Goal: Complete application form

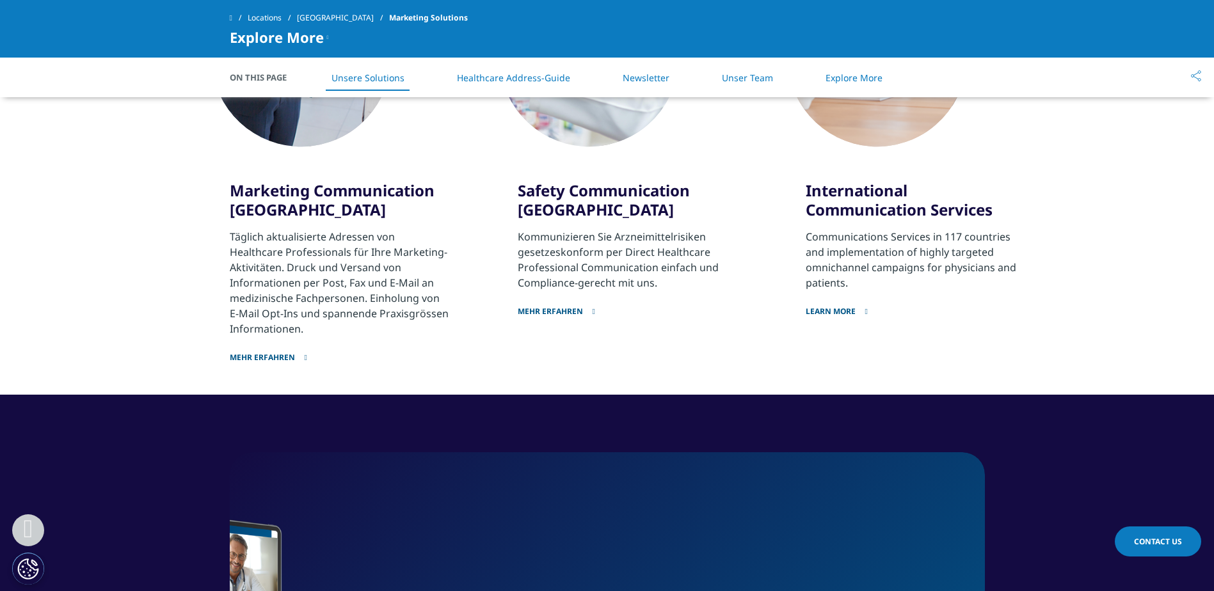
scroll to position [816, 0]
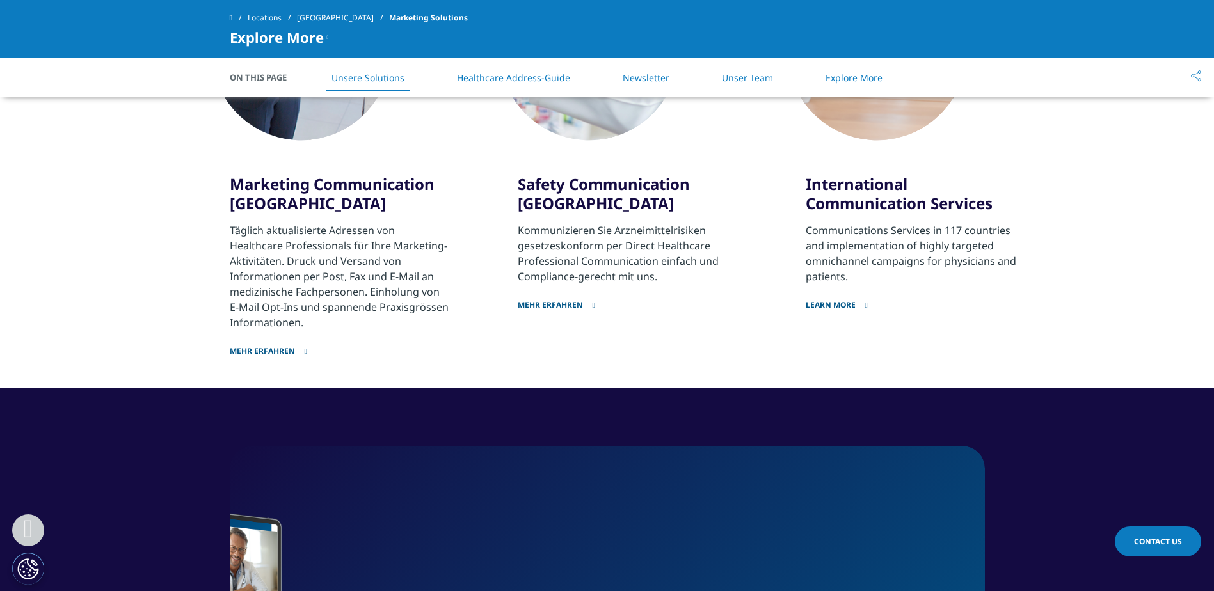
click at [268, 347] on link "Mehr erfahren" at bounding box center [340, 343] width 220 height 26
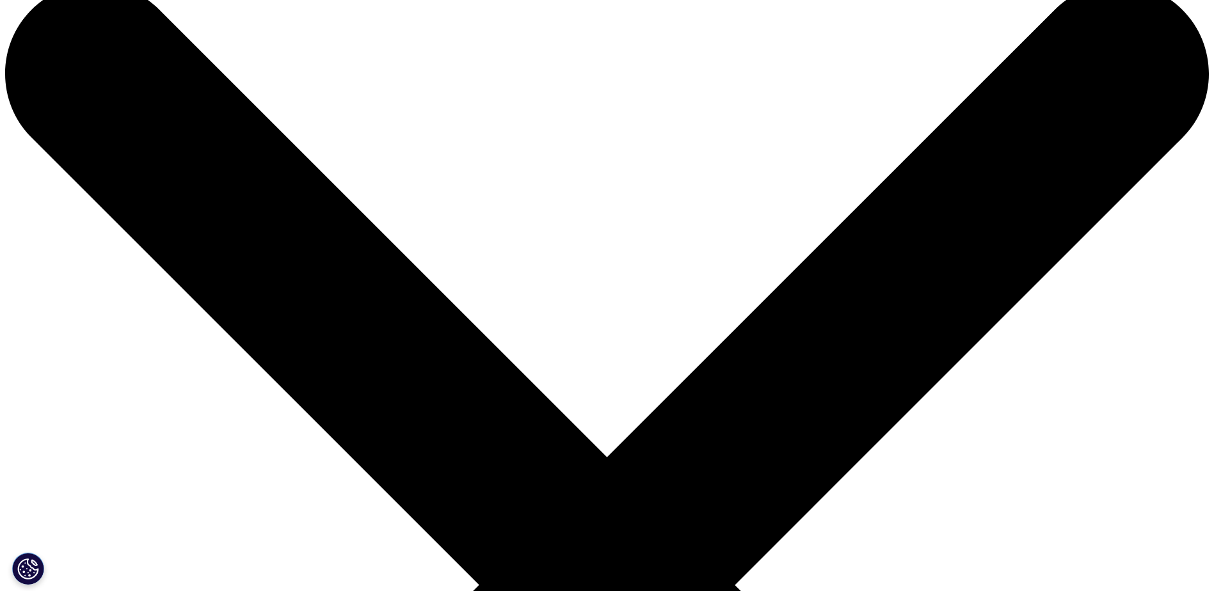
scroll to position [64, 0]
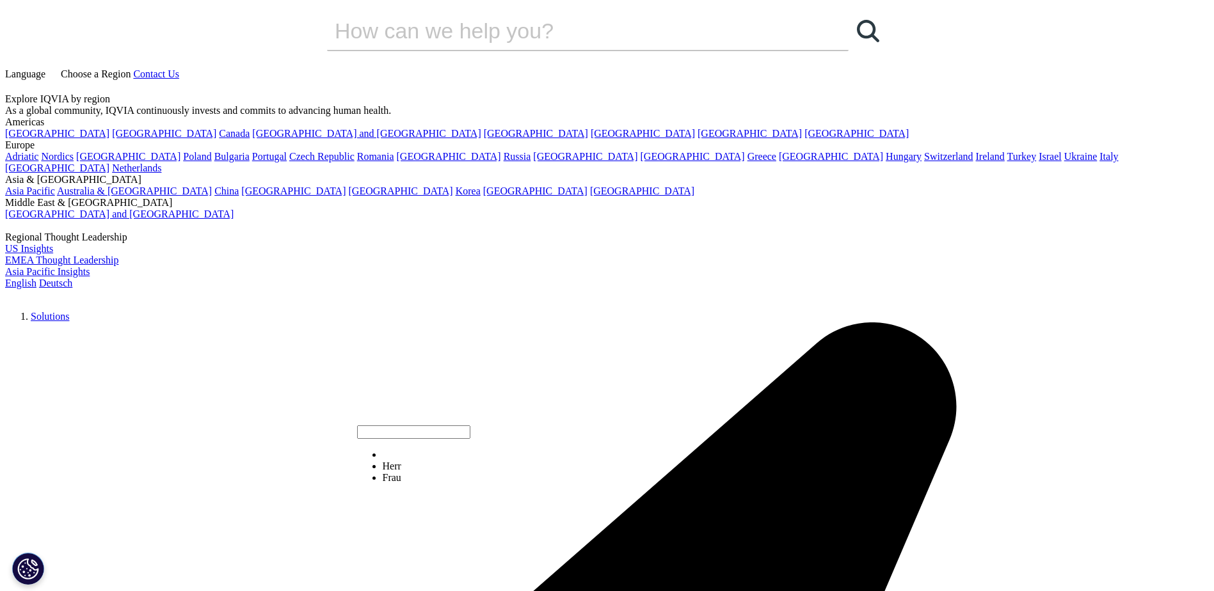
select select "Mrs"
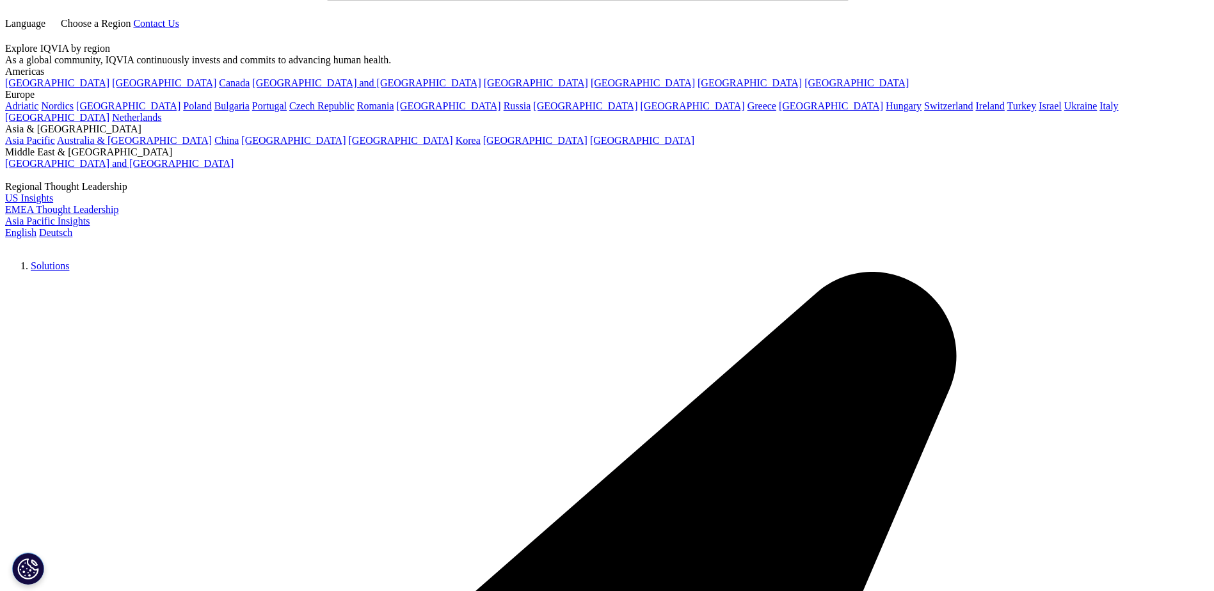
scroll to position [192, 0]
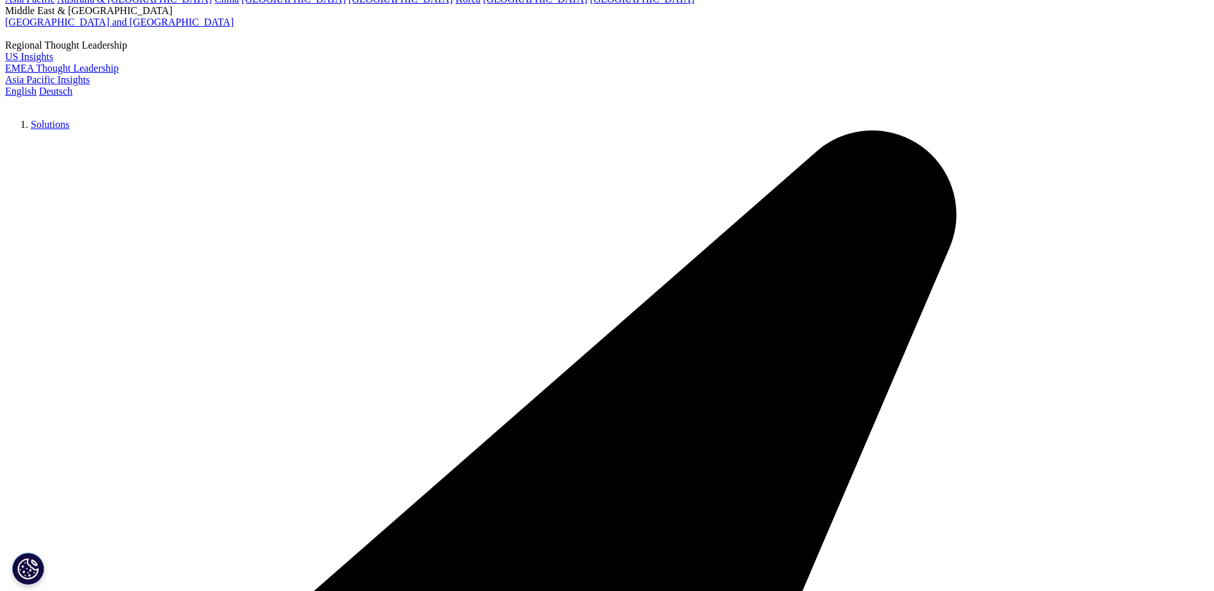
type input "Leonie"
type input "Lopatka"
type input "Abbott"
select select "Switzerland"
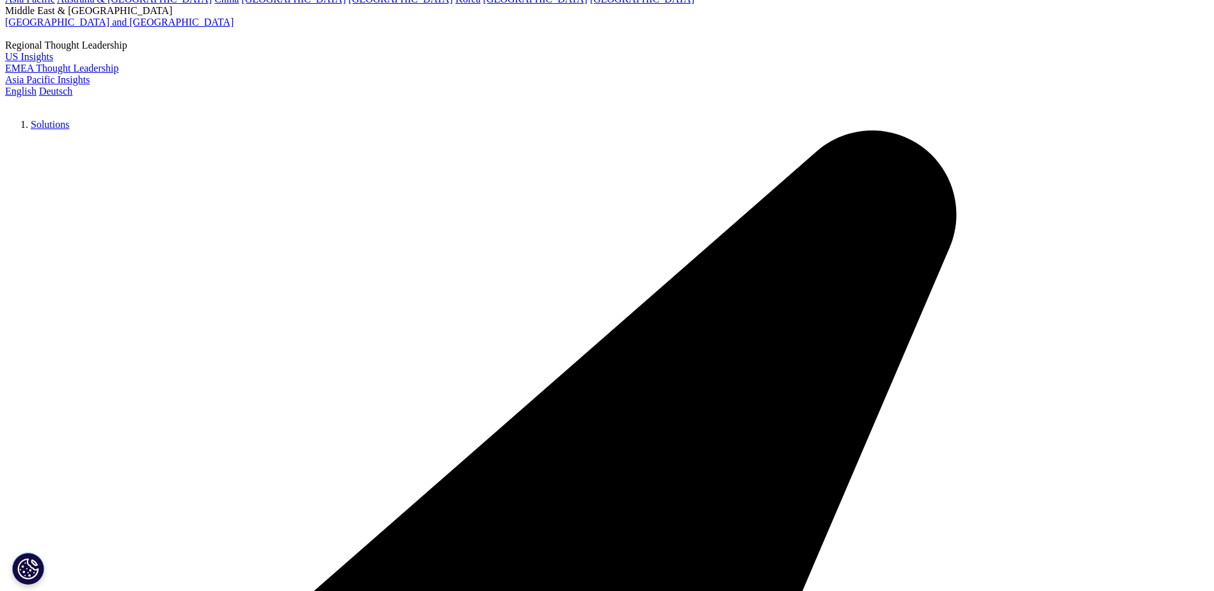
type input "0417684333"
type input "leoniesusanne.lopatka@abbott.com"
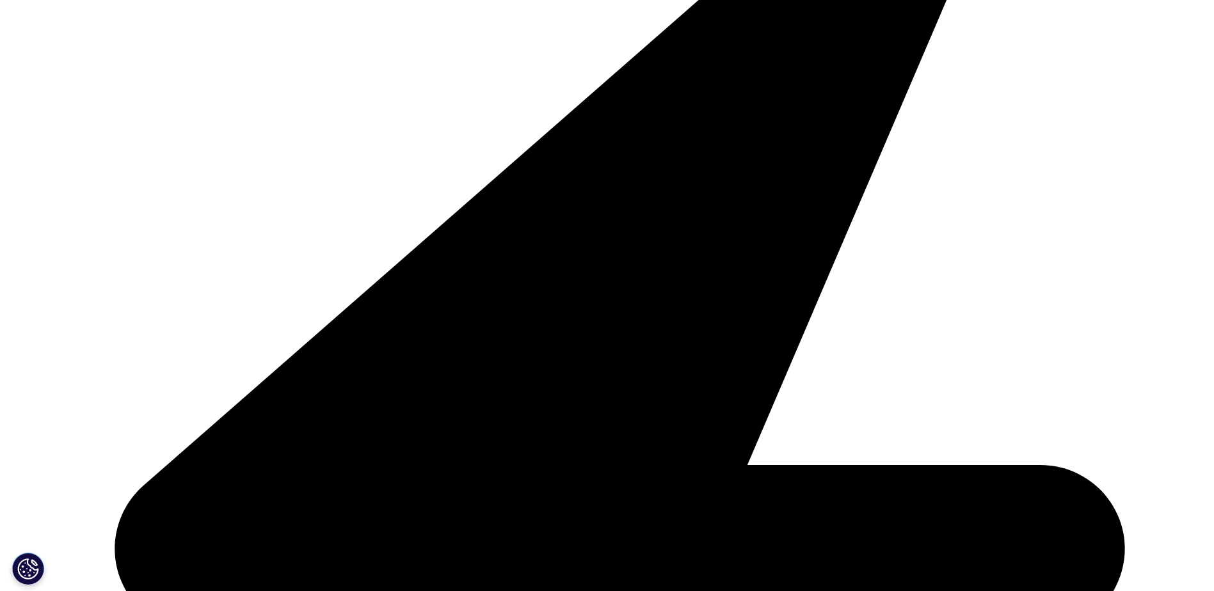
scroll to position [445, 0]
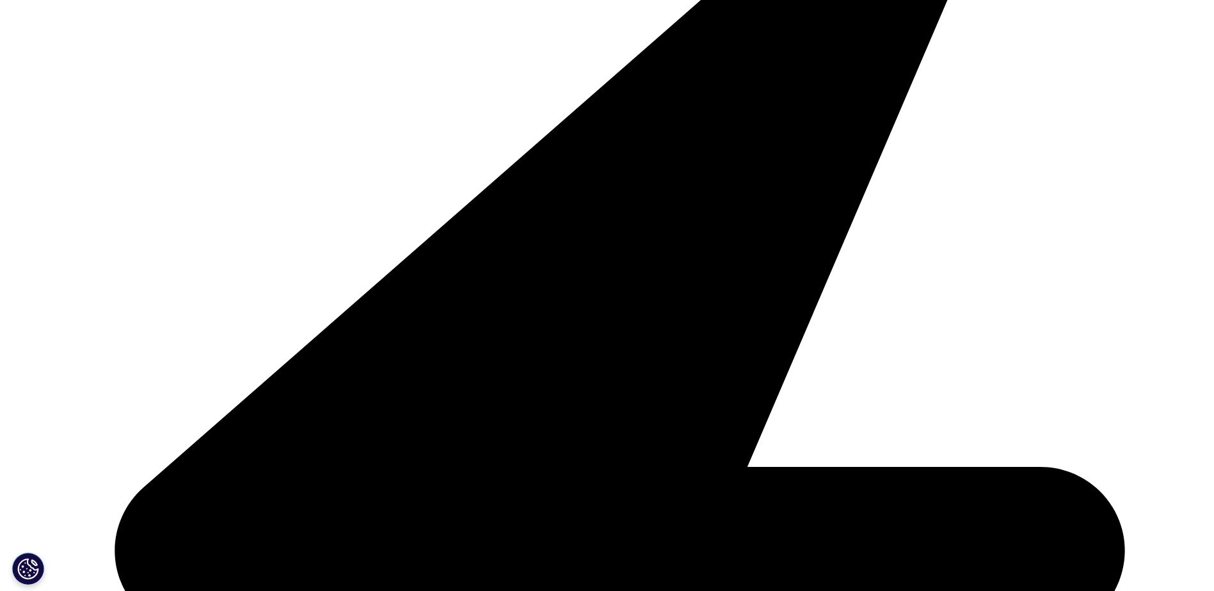
type input "MArket Access MAnager"
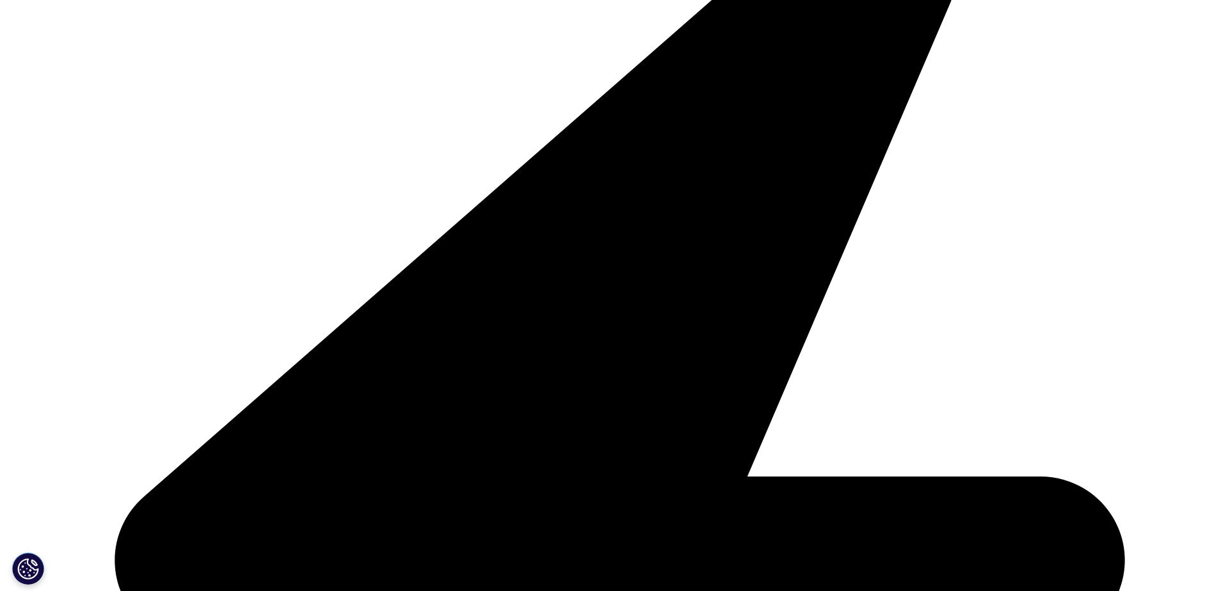
type input "Neuhofstrasse 23"
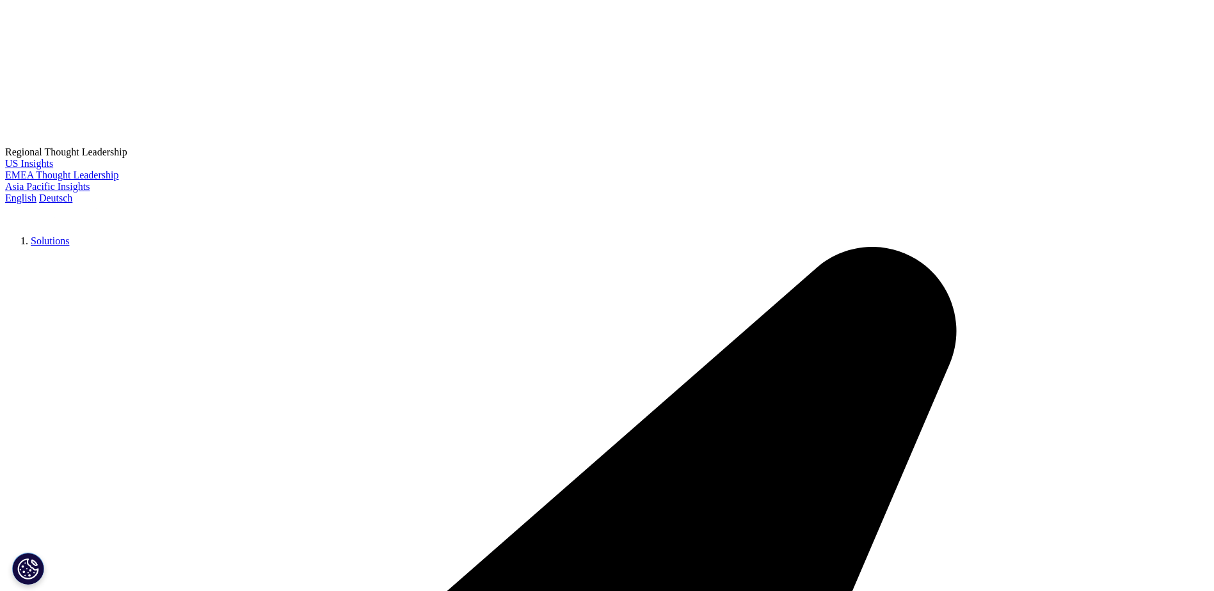
type input "6341"
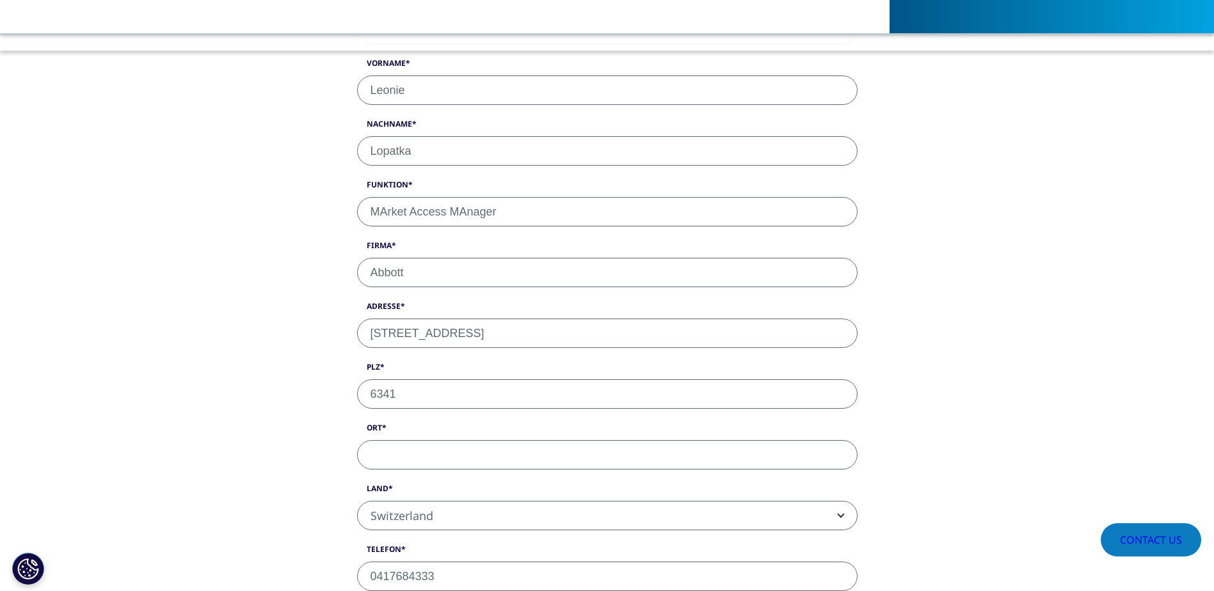
click at [420, 453] on input "Ort" at bounding box center [607, 454] width 500 height 29
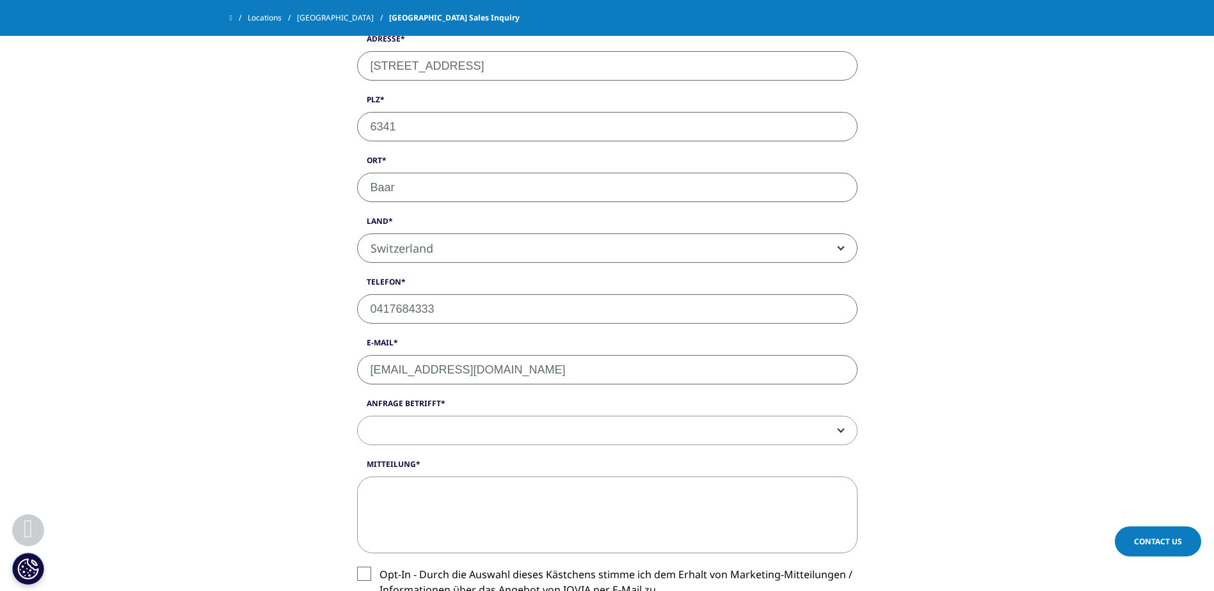
scroll to position [829, 0]
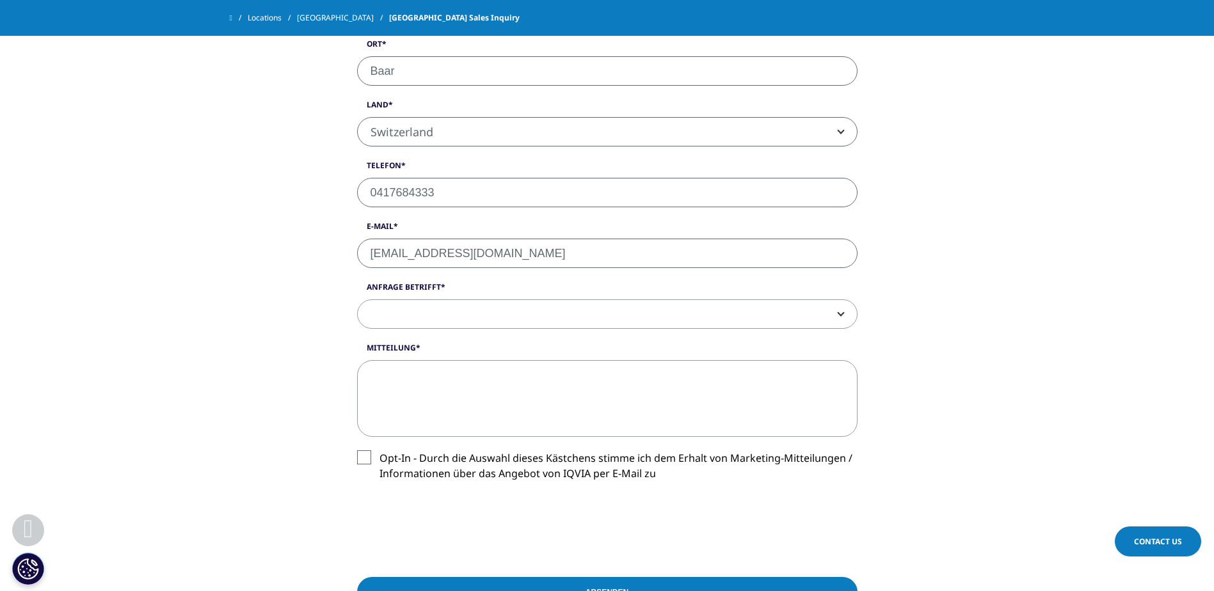
type input "Baar"
click at [832, 318] on span at bounding box center [607, 314] width 499 height 29
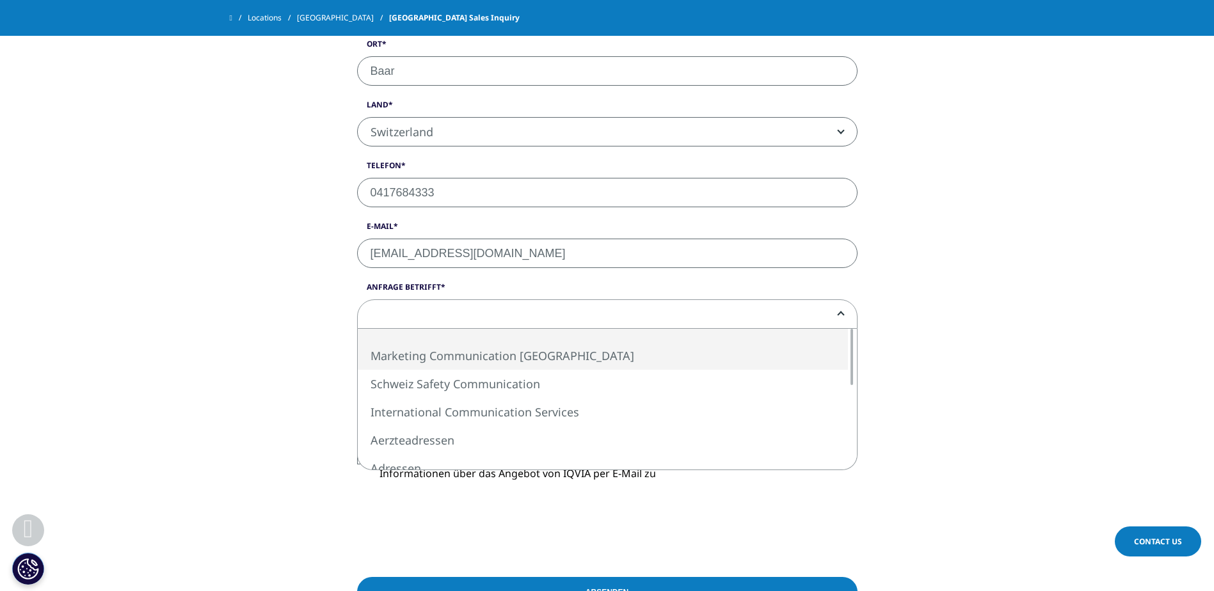
select select "Marketing Communication [GEOGRAPHIC_DATA]"
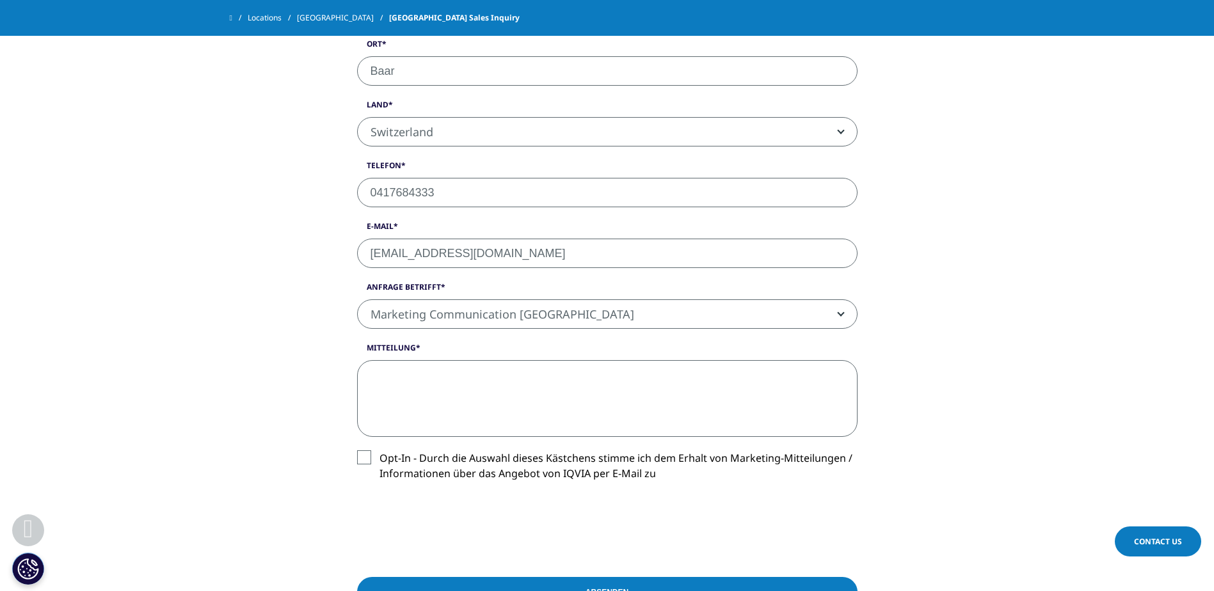
click at [655, 371] on textarea "Mitteilung" at bounding box center [607, 398] width 500 height 77
type textarea "B"
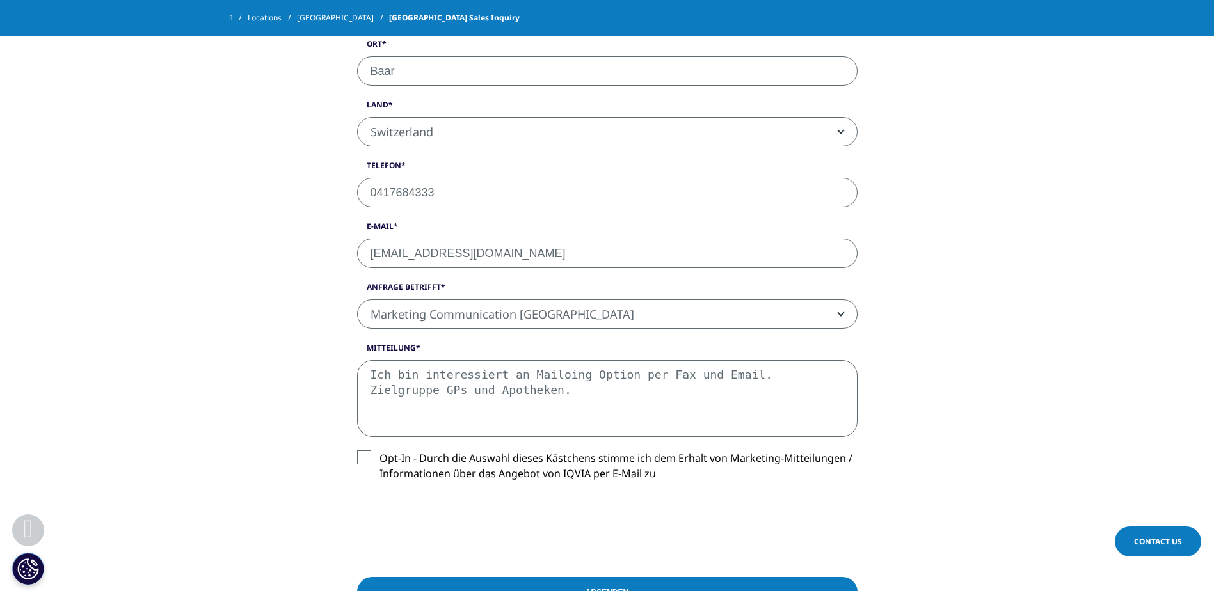
click at [554, 381] on textarea "Ich bin interessiert an Mailoing Option per Fax und Email. Zielgruppe GPs und A…" at bounding box center [607, 398] width 500 height 77
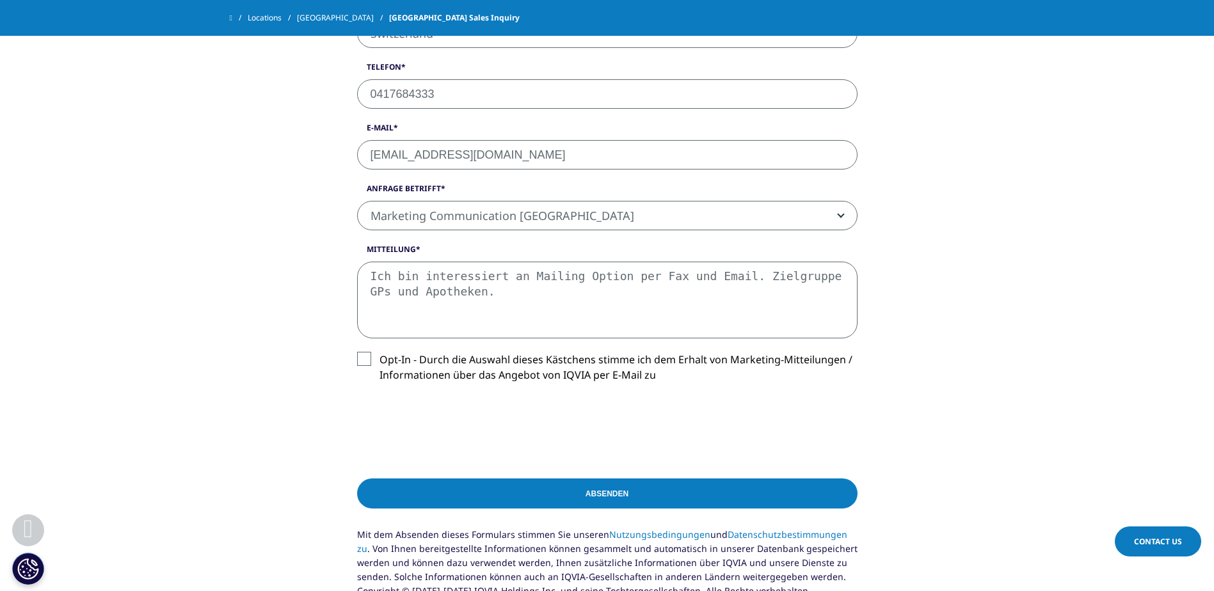
scroll to position [957, 0]
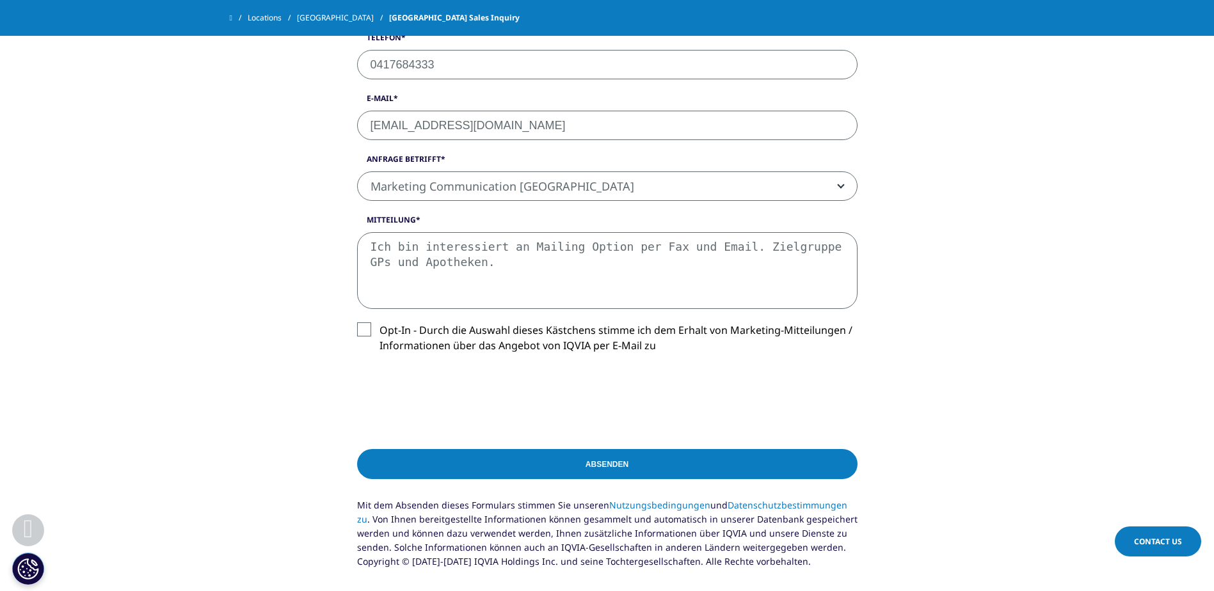
type textarea "Ich bin interessiert an Mailing Option per Fax und Email. Zielgruppe GPs und Ap…"
click at [361, 324] on label "Opt-In - Durch die Auswahl dieses Kästchens stimme ich dem Erhalt von Marketing…" at bounding box center [607, 341] width 500 height 38
click at [379, 322] on input "Opt-In - Durch die Auswahl dieses Kästchens stimme ich dem Erhalt von Marketing…" at bounding box center [379, 322] width 0 height 0
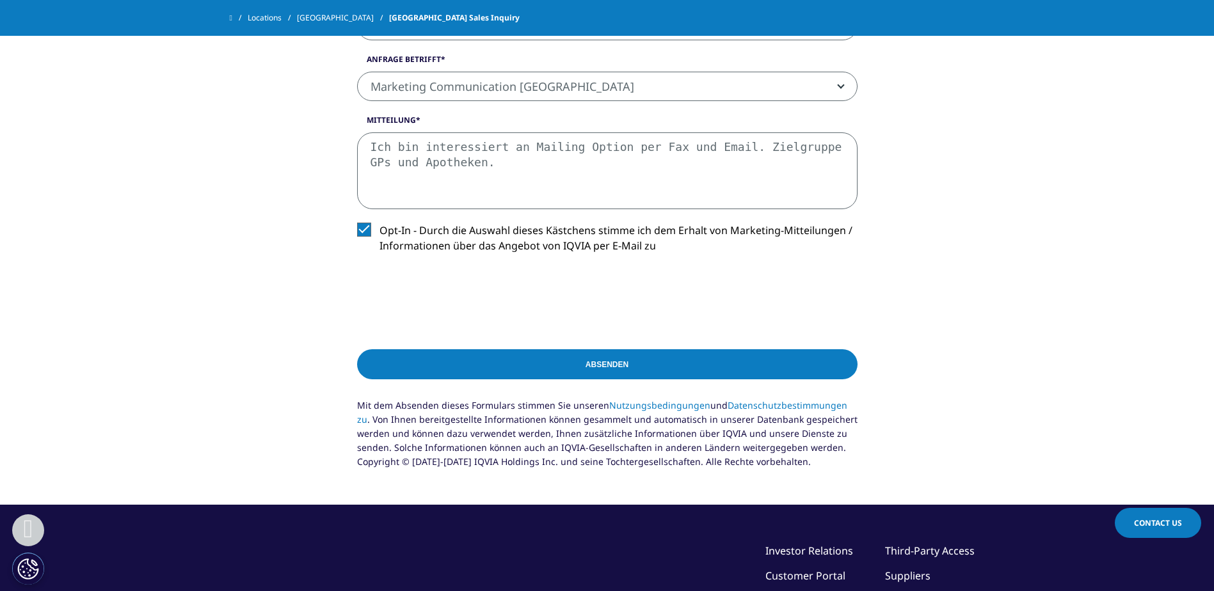
scroll to position [1021, 0]
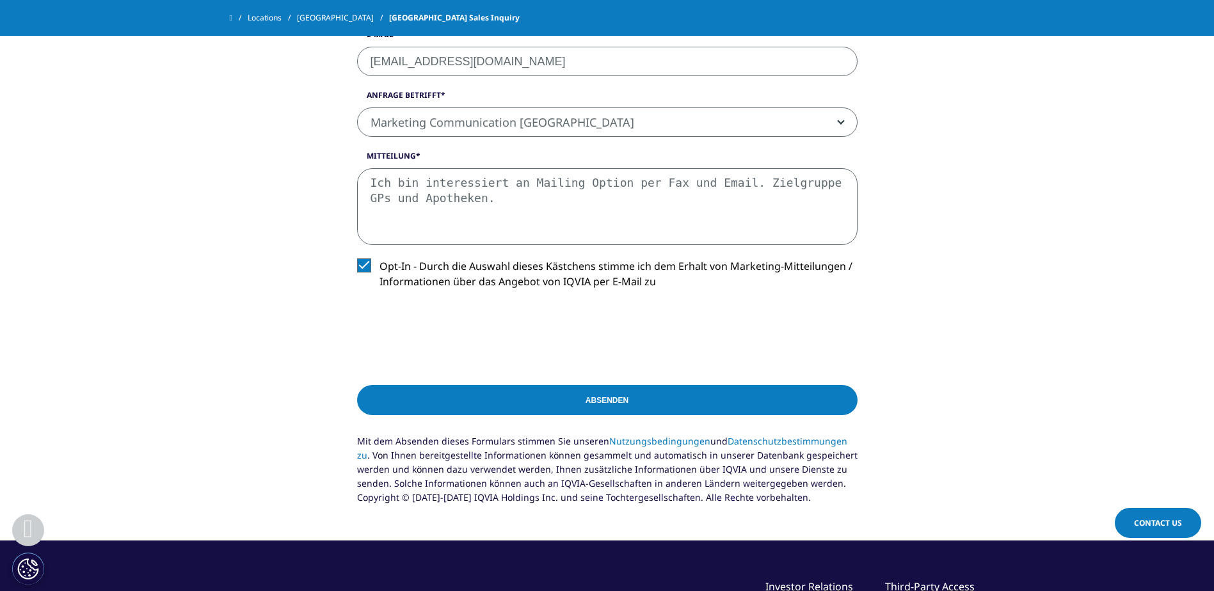
click at [704, 401] on input "Absenden" at bounding box center [607, 400] width 500 height 30
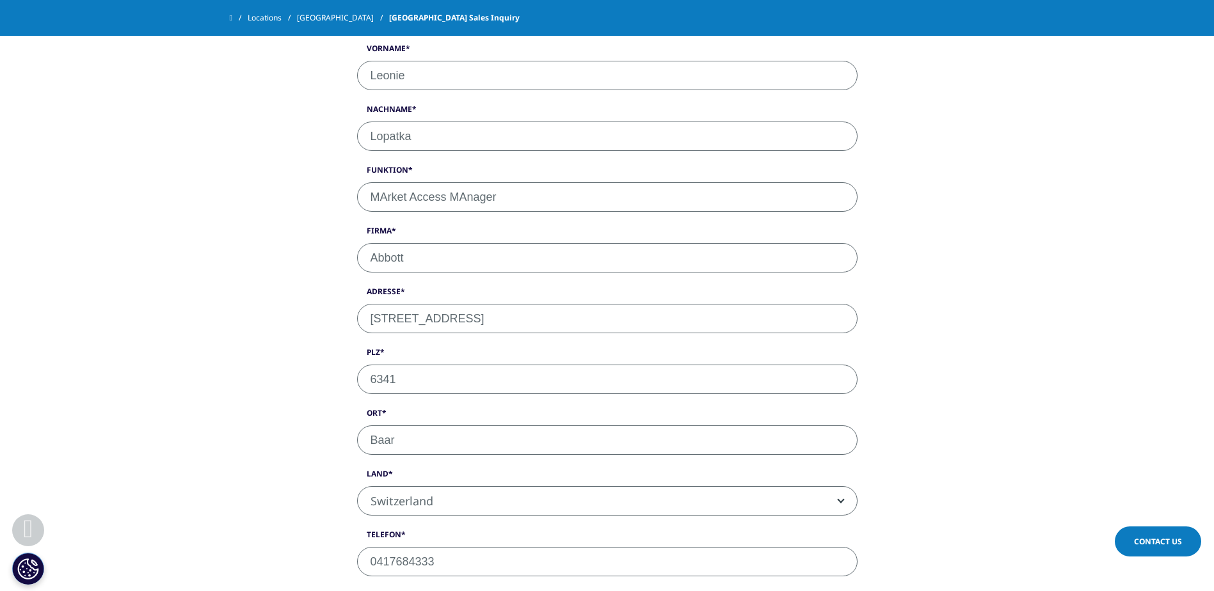
scroll to position [441, 0]
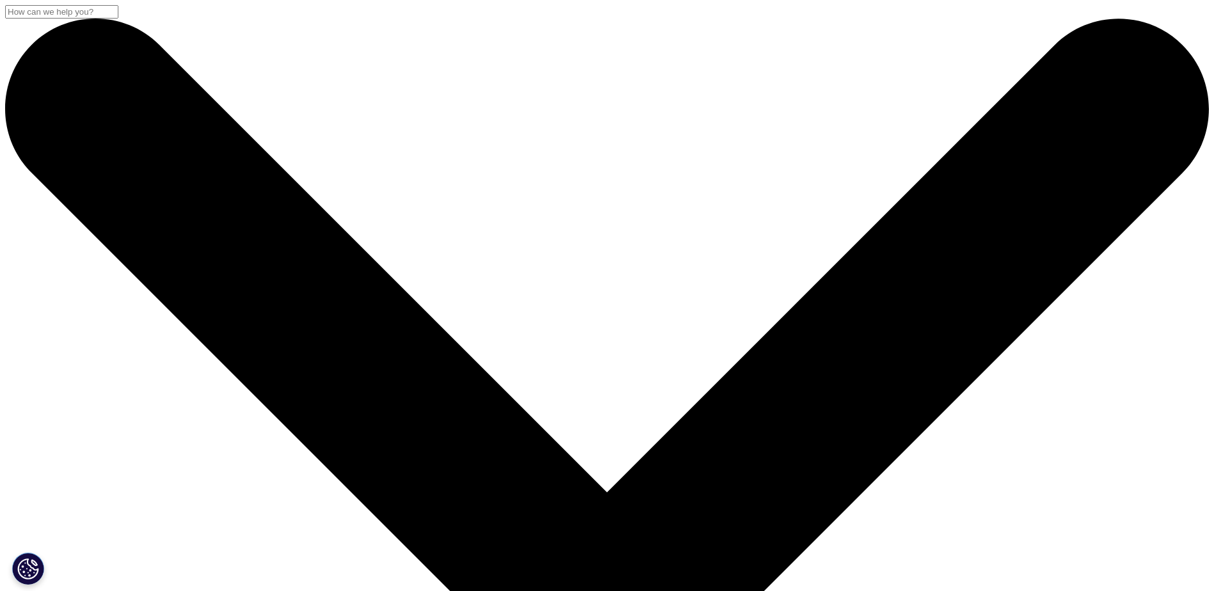
select select "Mrs"
select select "Switzerland"
select select "Marketing Communication [GEOGRAPHIC_DATA]"
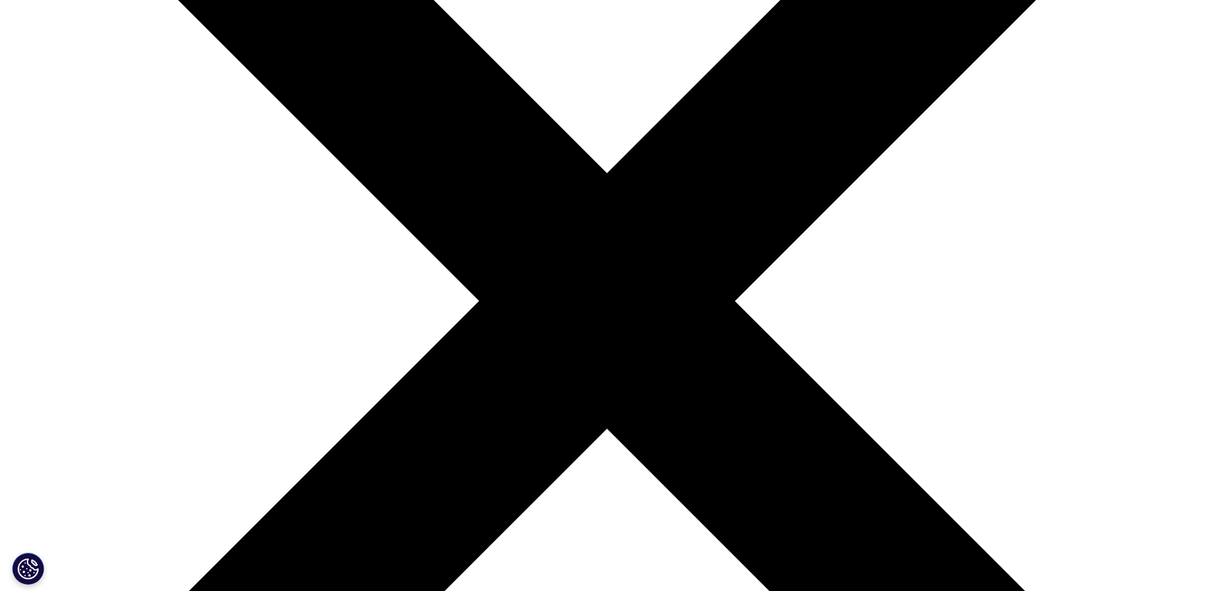
scroll to position [128, 0]
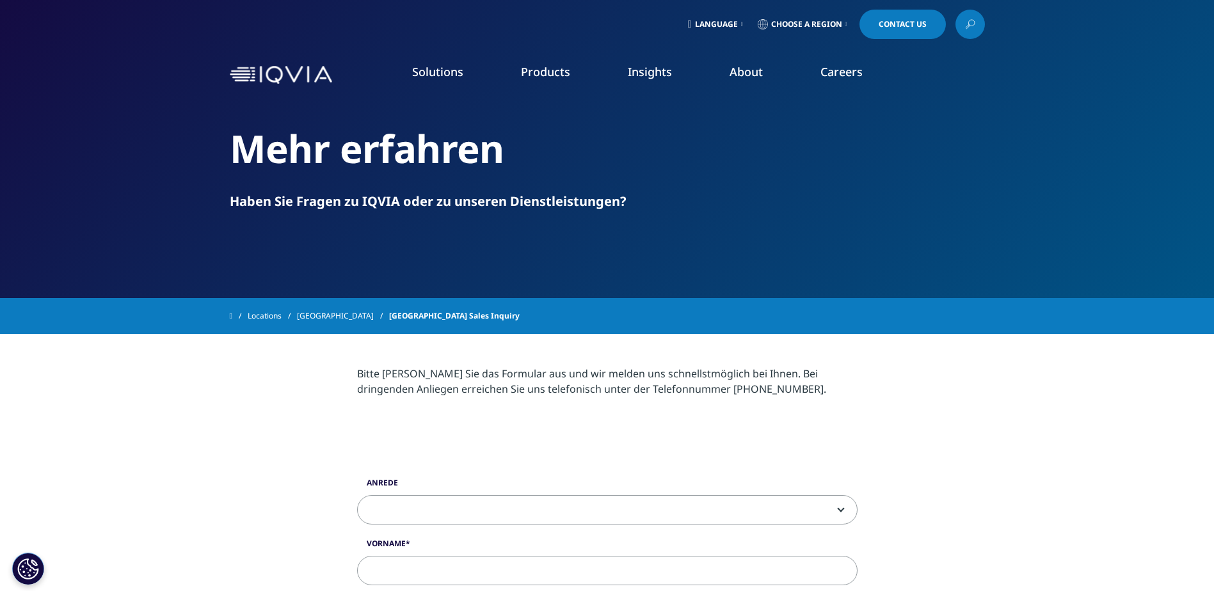
drag, startPoint x: 452, startPoint y: 74, endPoint x: 733, endPoint y: 109, distance: 282.5
click at [738, 109] on div "THERAPEUTIC AREAS Cardiovascular Cell and Gene Therapy Central Nervous System G…" at bounding box center [796, 300] width 204 height 390
click at [422, 66] on link "Solutions" at bounding box center [437, 71] width 51 height 15
click at [741, 26] on icon at bounding box center [742, 24] width 2 height 5
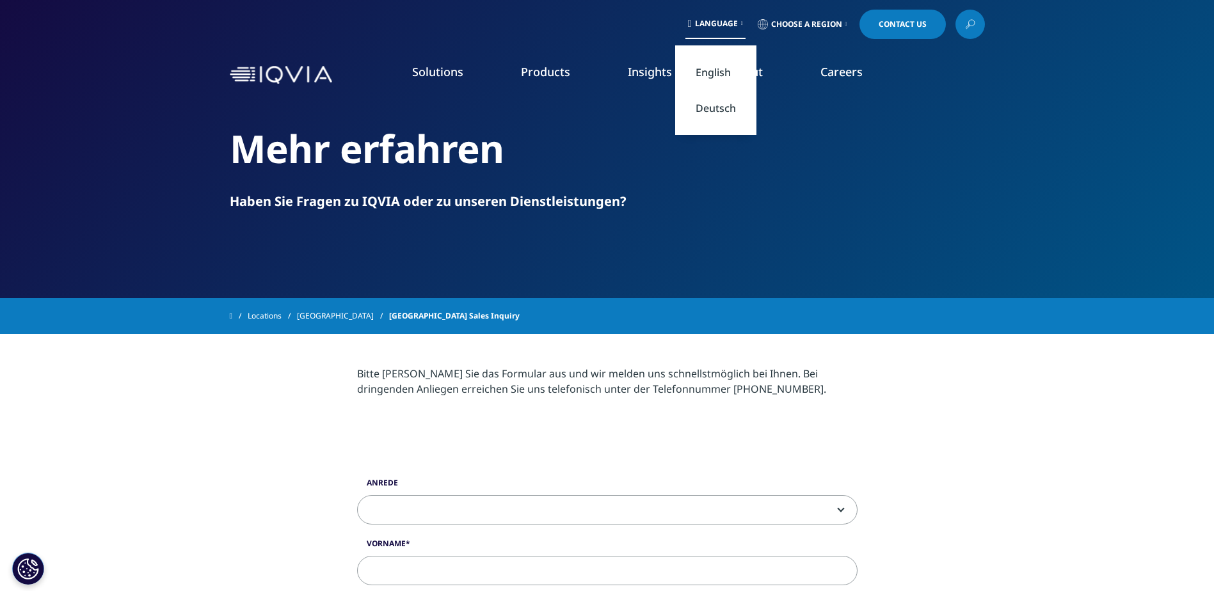
click at [720, 109] on link "Deutsch" at bounding box center [715, 108] width 81 height 36
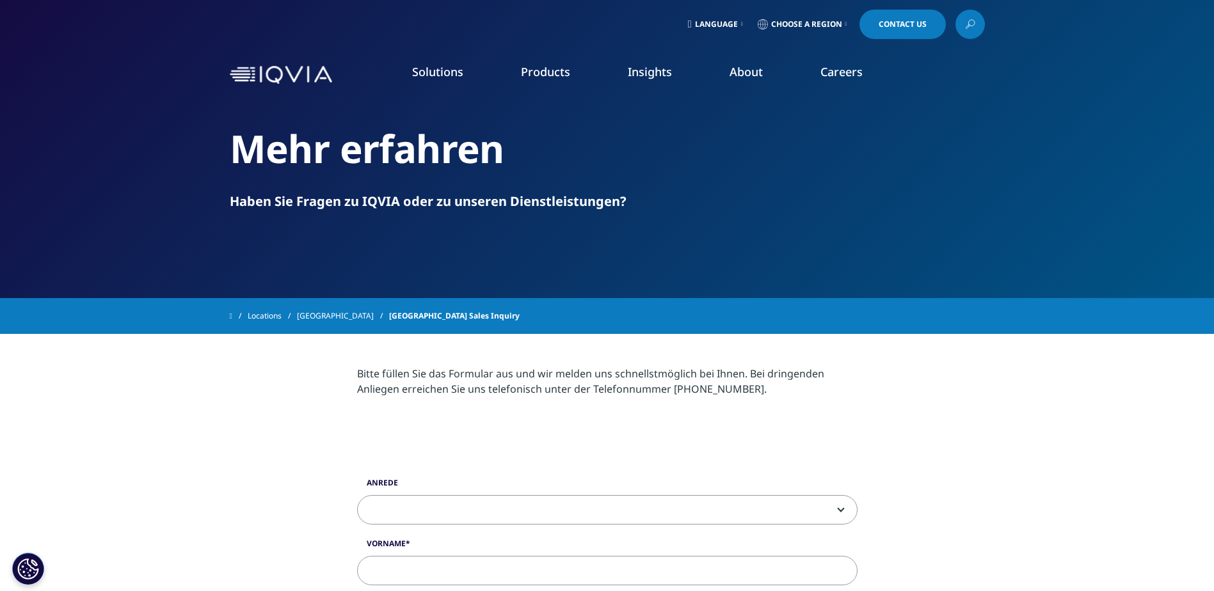
drag, startPoint x: 433, startPoint y: 80, endPoint x: 386, endPoint y: 79, distance: 46.7
click at [386, 79] on li "Solutions quick find a capability Clear Search Loading SOLUTIONS Research & Dev…" at bounding box center [437, 84] width 109 height 41
drag, startPoint x: 427, startPoint y: 68, endPoint x: 357, endPoint y: 88, distance: 73.0
click at [357, 88] on nav "Solutions quick find a capability Clear Search Loading SOLUTIONS Research & Dev…" at bounding box center [661, 75] width 648 height 60
click at [455, 62] on nav "Solutions quick find a capability Clear Search Loading SOLUTIONS Research & Dev…" at bounding box center [661, 75] width 648 height 60
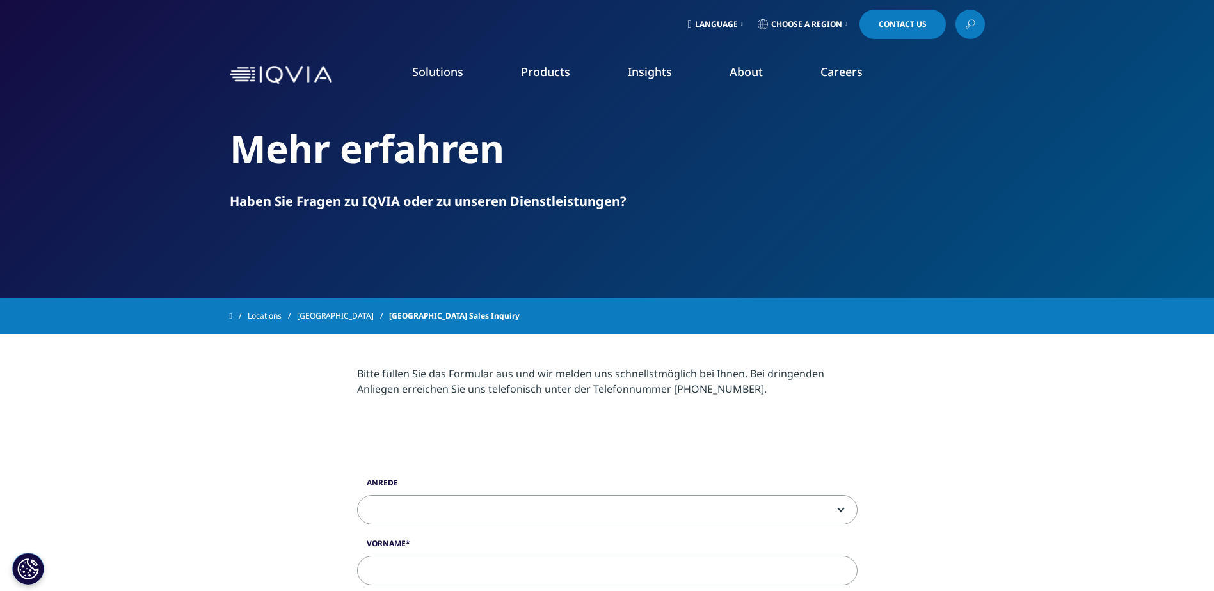
click at [729, 26] on span "Language" at bounding box center [716, 24] width 43 height 10
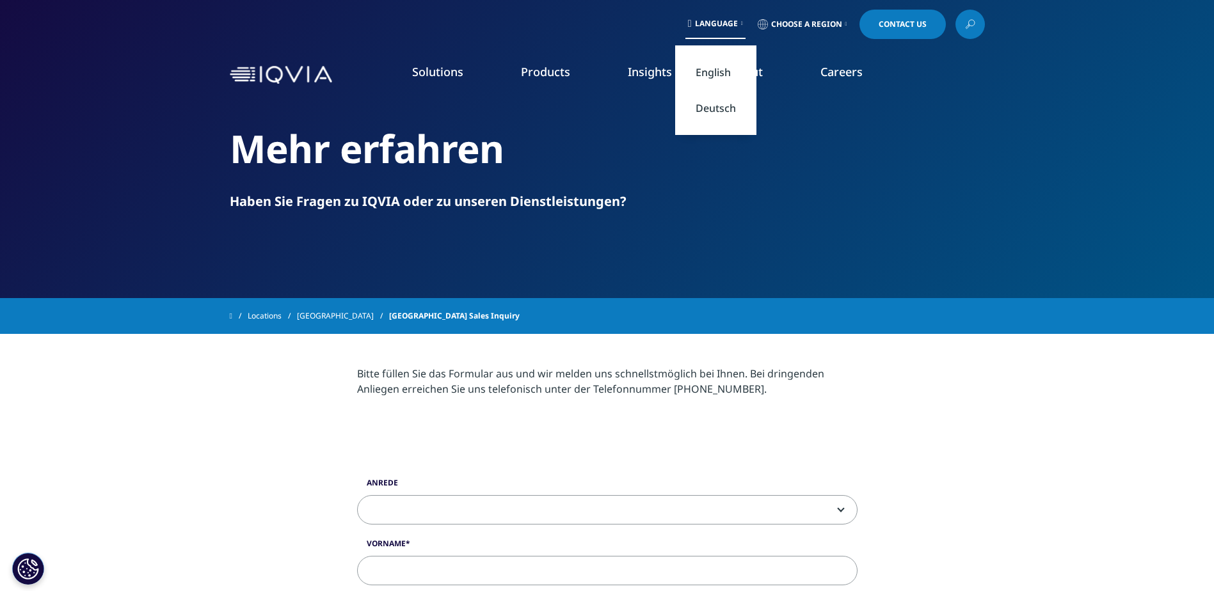
click at [707, 115] on link "Deutsch" at bounding box center [715, 108] width 81 height 36
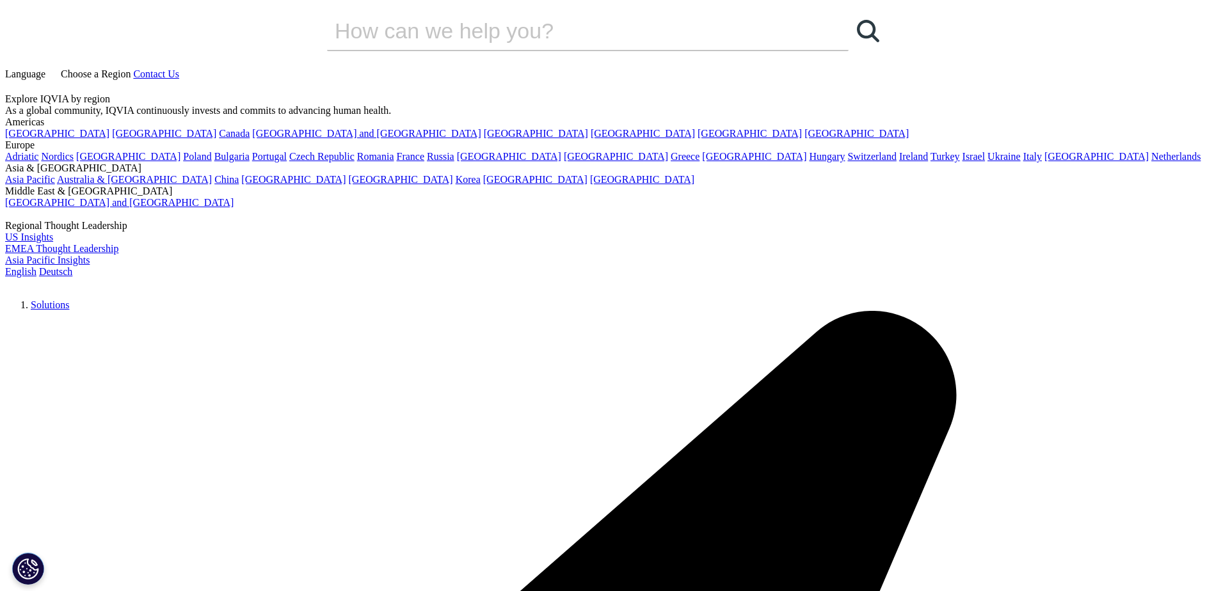
click at [457, 67] on link "Solutions" at bounding box center [437, 71] width 51 height 15
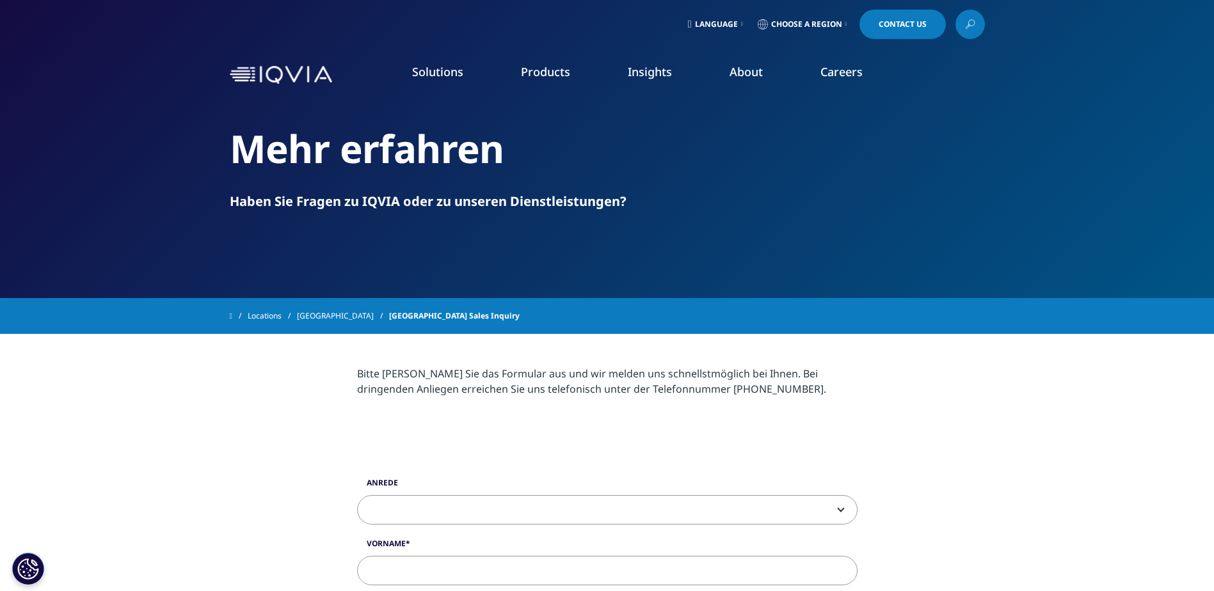
click at [428, 69] on link "Solutions" at bounding box center [437, 71] width 51 height 15
drag, startPoint x: 443, startPoint y: 75, endPoint x: 372, endPoint y: 209, distance: 152.0
click at [372, 209] on link "Consumer Health" at bounding box center [388, 210] width 204 height 14
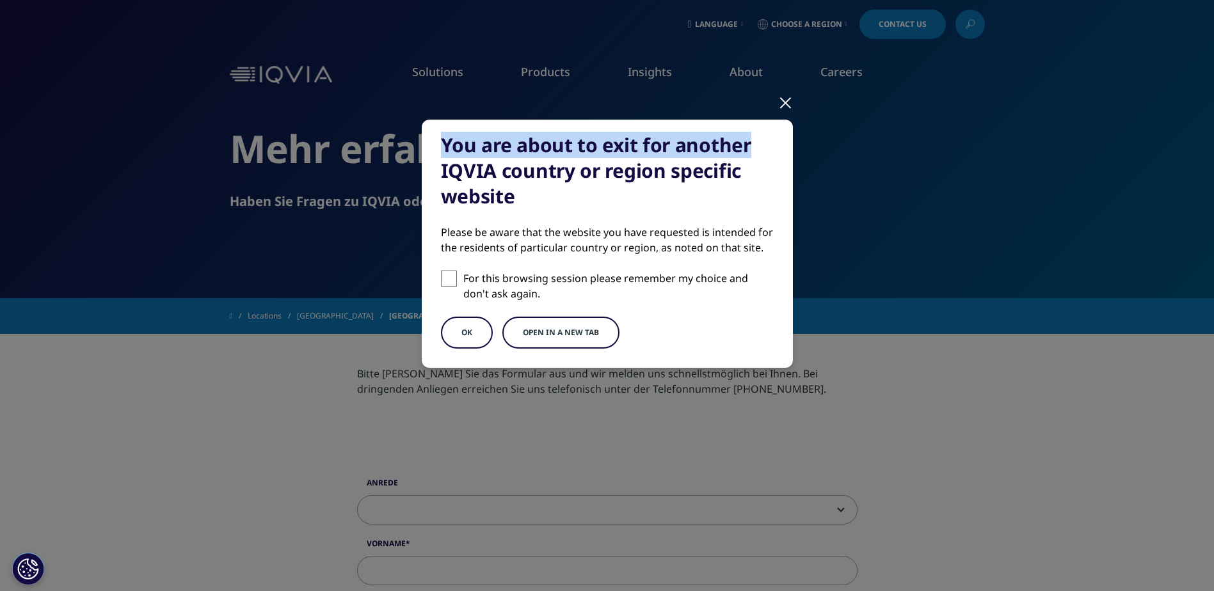
drag, startPoint x: 777, startPoint y: 93, endPoint x: 780, endPoint y: 102, distance: 10.1
click at [780, 102] on div "You are about to exit for another IQVIA country or region specific website Plea…" at bounding box center [607, 254] width 755 height 509
drag, startPoint x: 780, startPoint y: 102, endPoint x: 779, endPoint y: 111, distance: 9.0
click at [779, 111] on div at bounding box center [785, 101] width 15 height 35
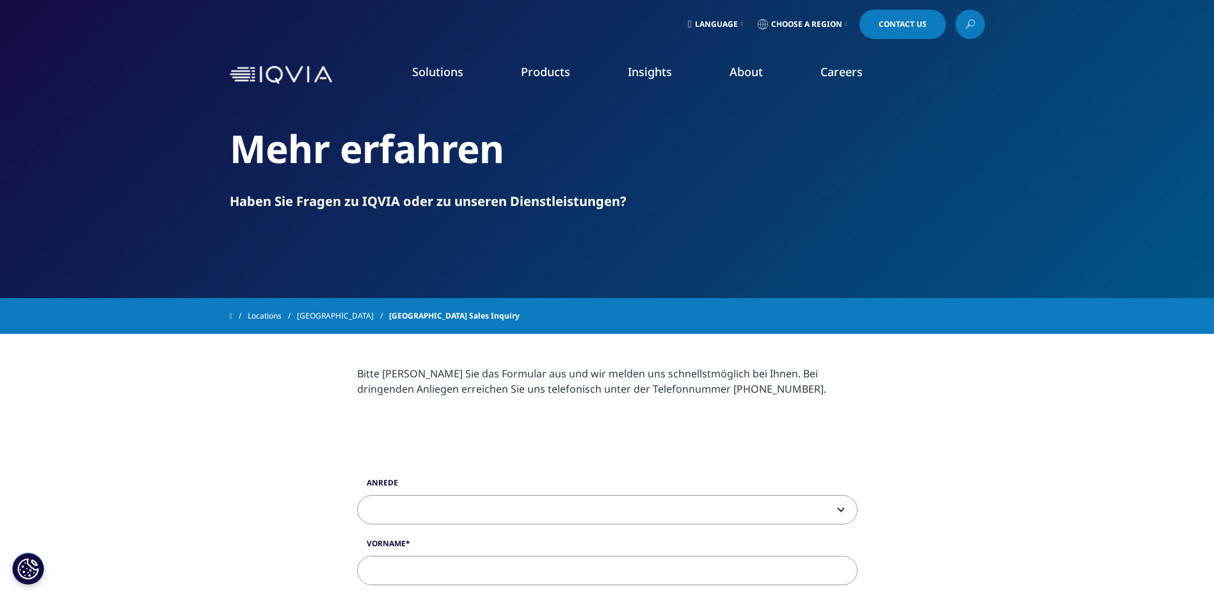
click at [831, 31] on link "Choose a Region" at bounding box center [802, 24] width 95 height 29
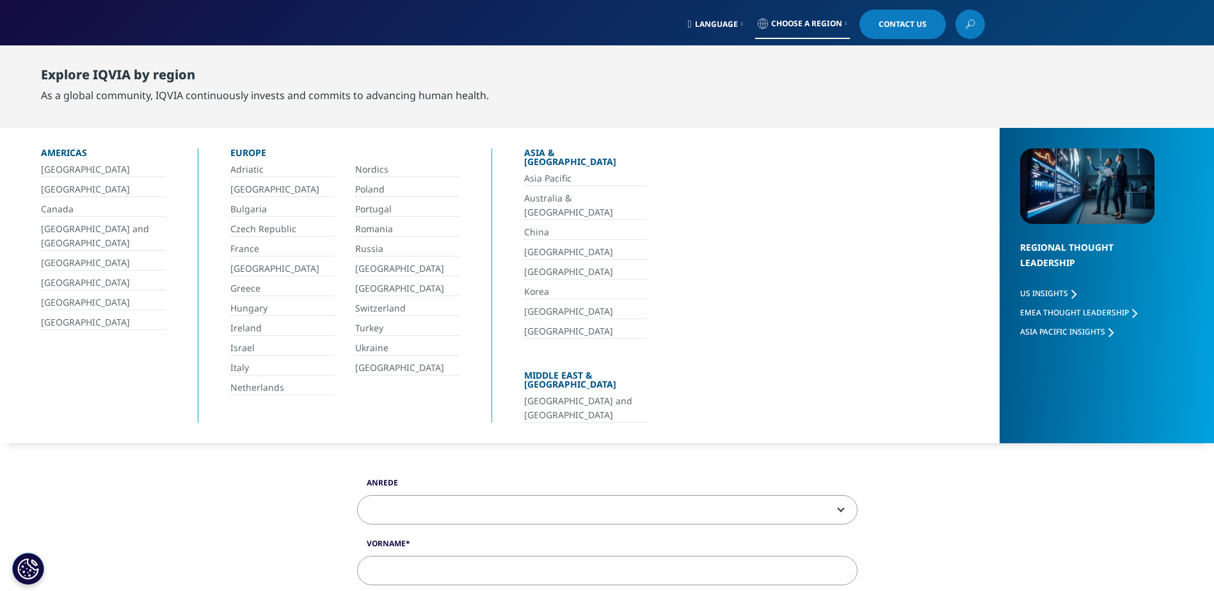
click at [401, 308] on link "Switzerland" at bounding box center [407, 308] width 104 height 15
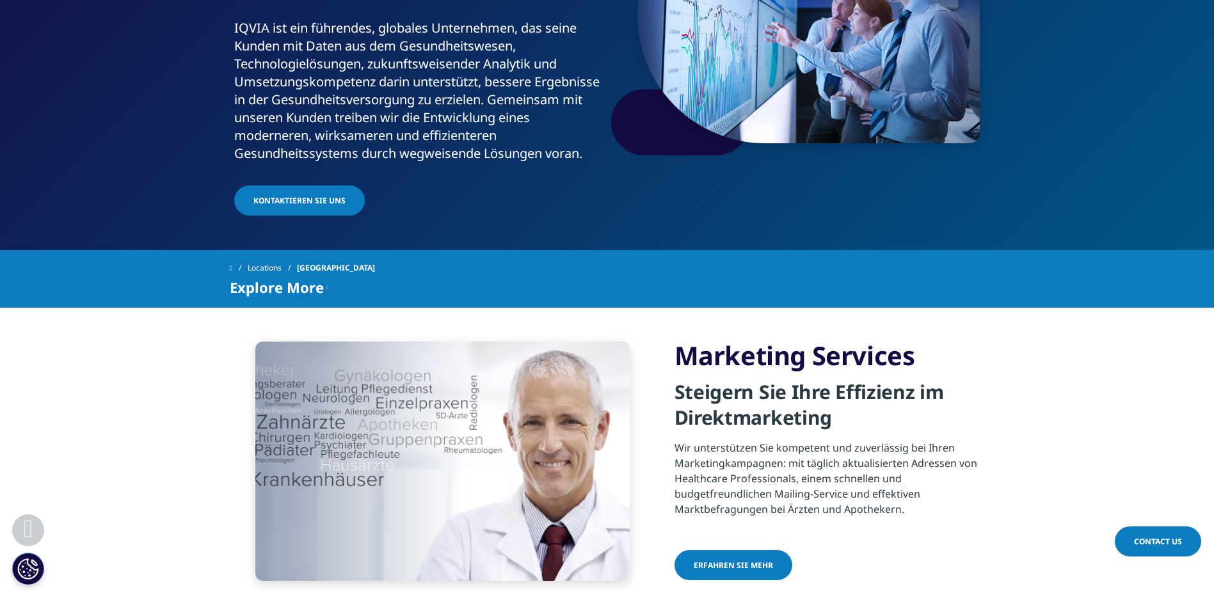
scroll to position [256, 0]
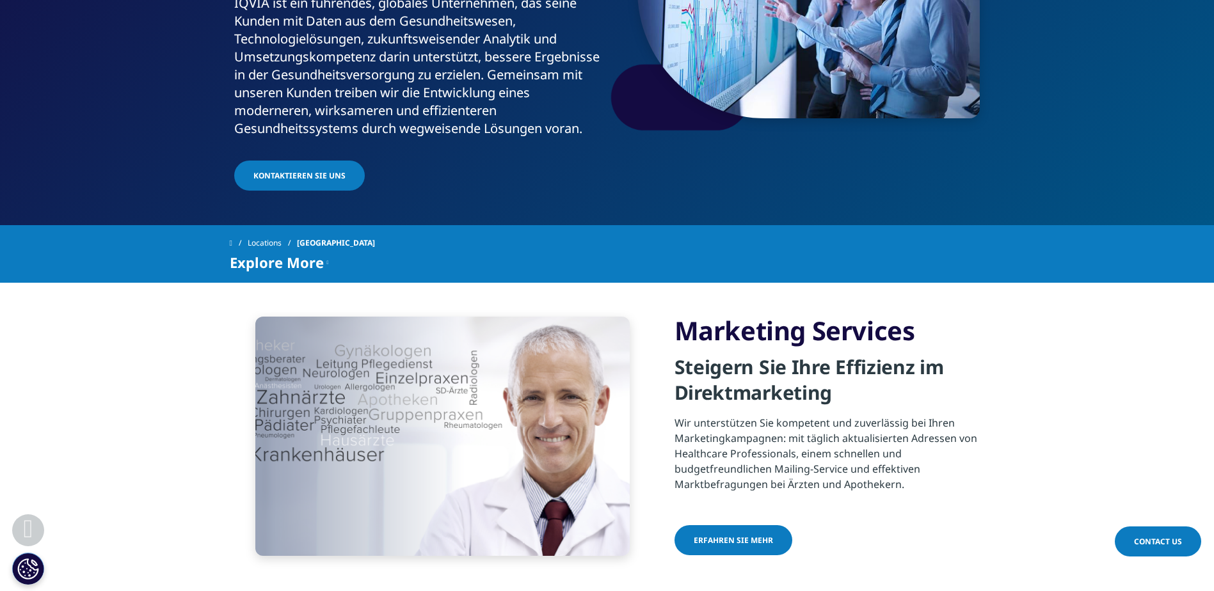
click at [738, 535] on span "Erfahren Sie mehr" at bounding box center [733, 540] width 79 height 11
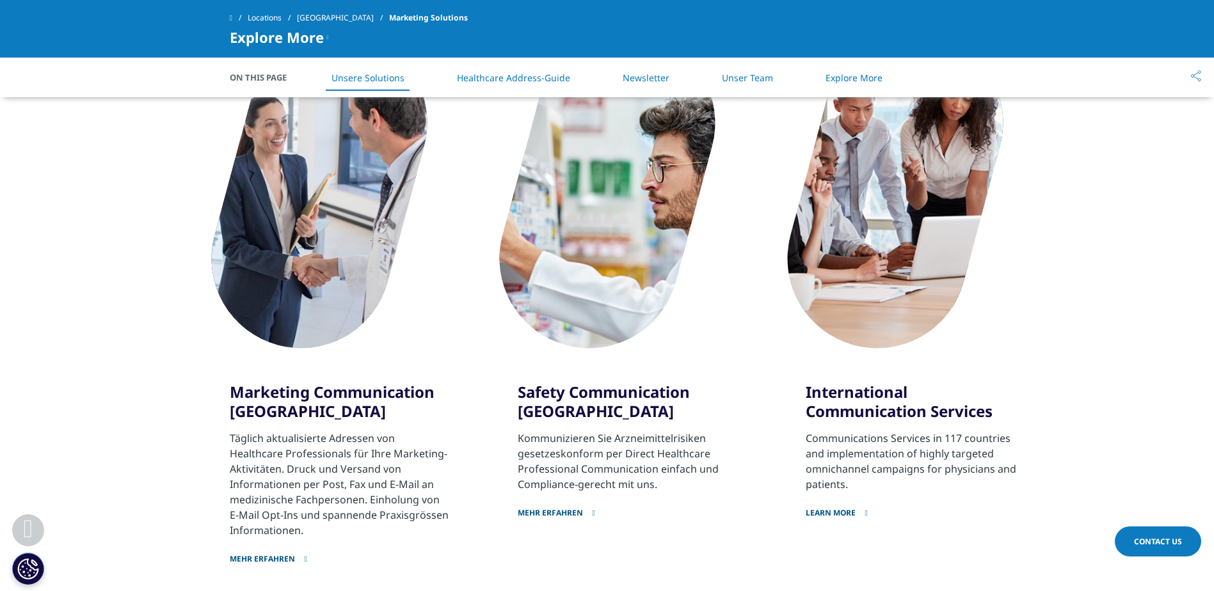
scroll to position [640, 0]
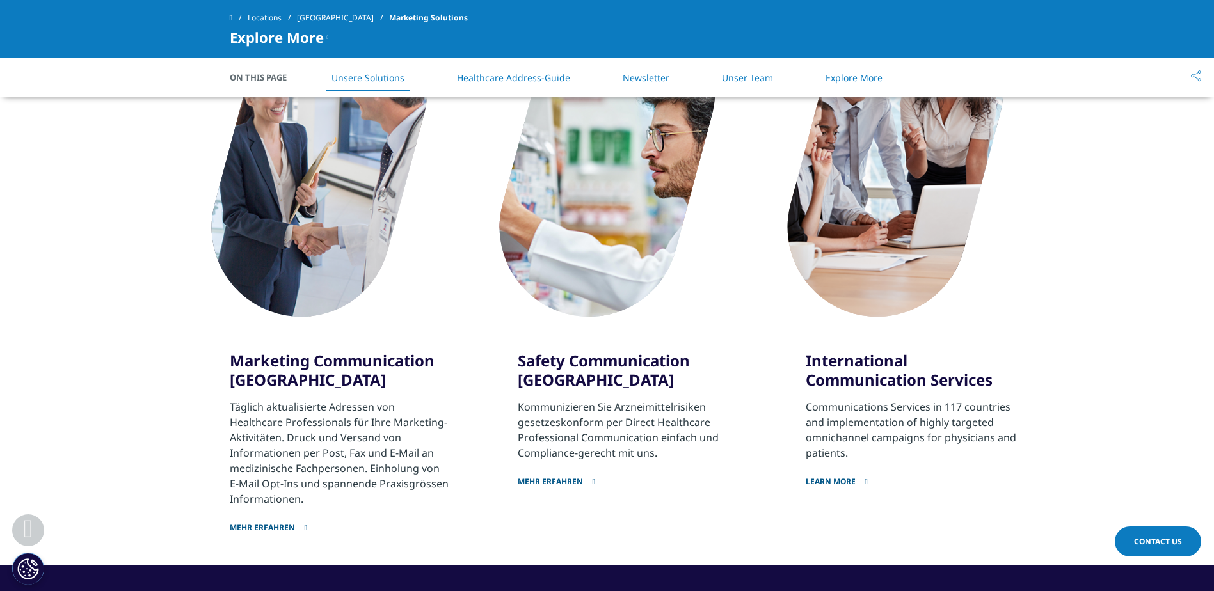
click at [568, 483] on link "Mehr erfahren" at bounding box center [628, 474] width 220 height 26
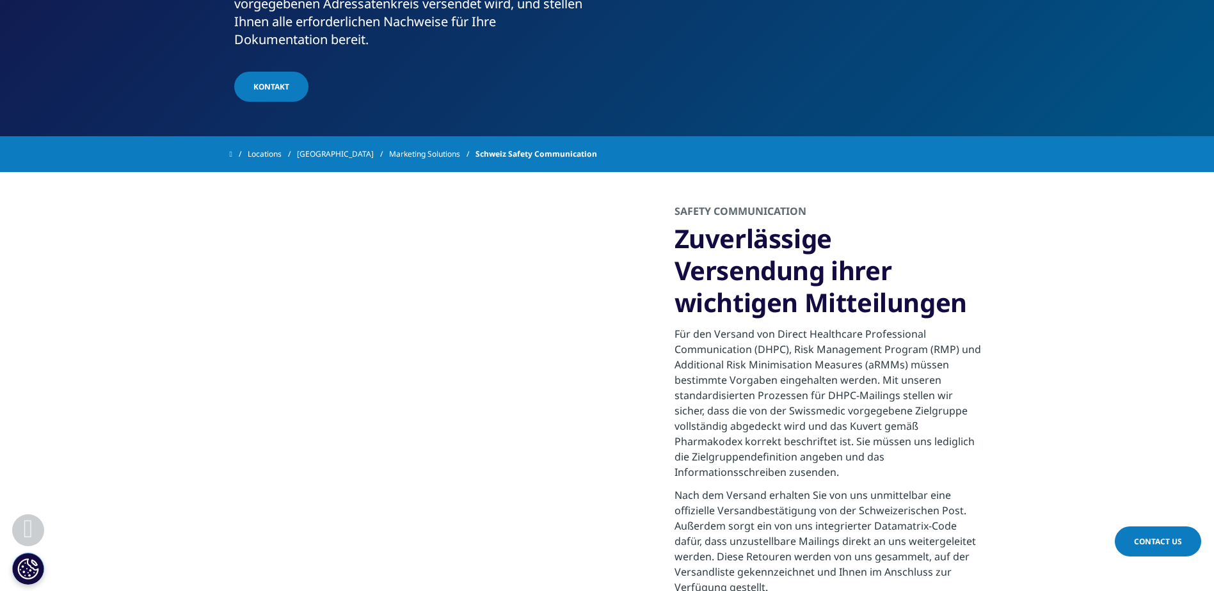
scroll to position [448, 0]
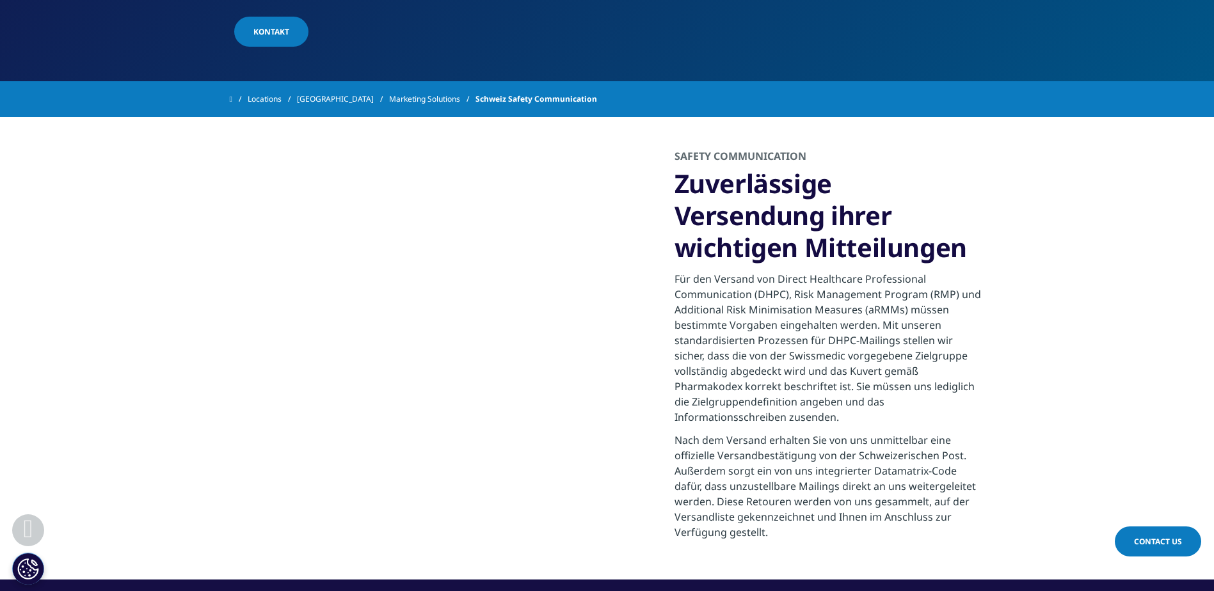
drag, startPoint x: 465, startPoint y: 78, endPoint x: 379, endPoint y: 162, distance: 120.4
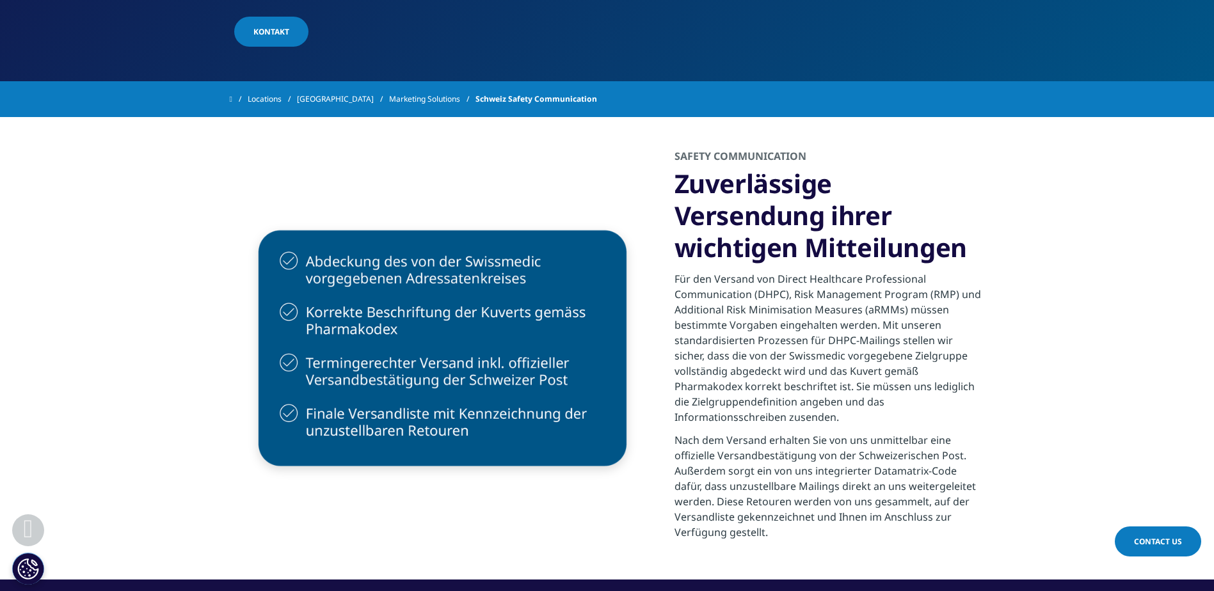
click at [379, 162] on div "Safety Communication Zuverlässige Versendung ihrer wichtigen Mitteilungen Für d…" at bounding box center [607, 348] width 755 height 463
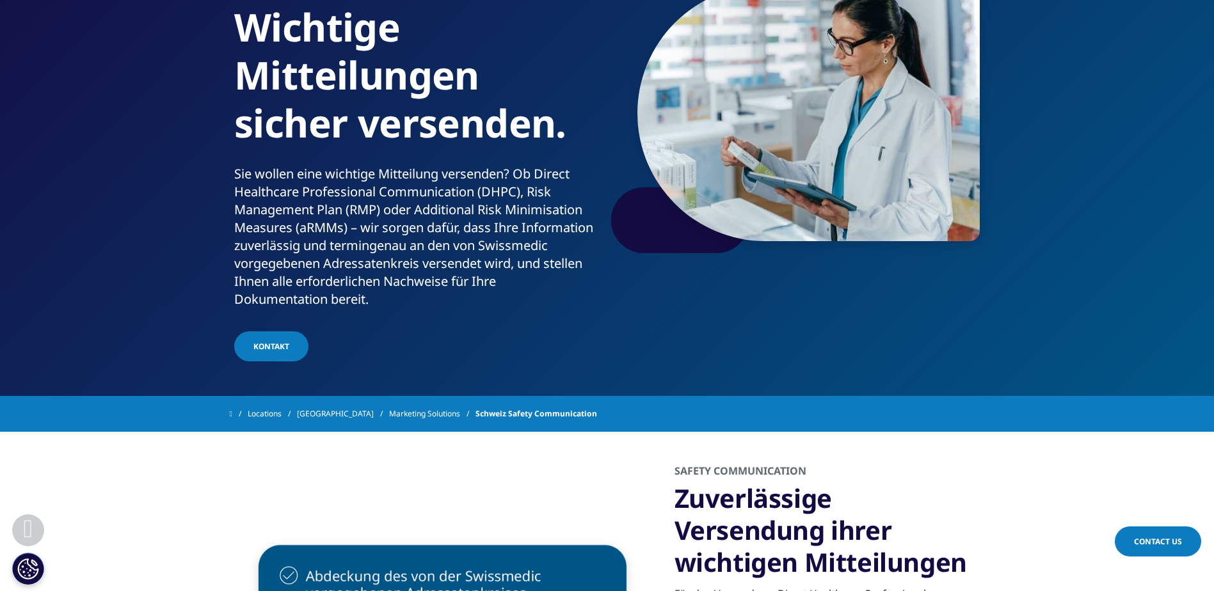
scroll to position [0, 0]
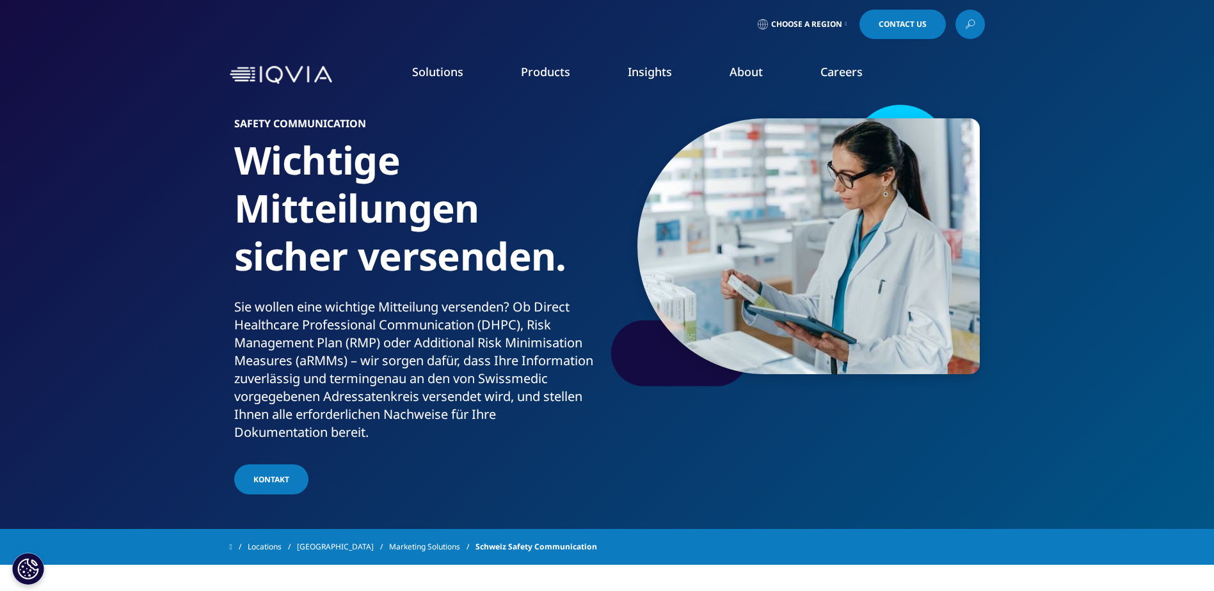
drag, startPoint x: 302, startPoint y: 1, endPoint x: 470, endPoint y: 99, distance: 195.0
click at [459, 93] on li "Solutions quick find a capability Clear Search Loading SOLUTIONS Research & Dev…" at bounding box center [437, 84] width 109 height 41
